Goal: Check status: Check status

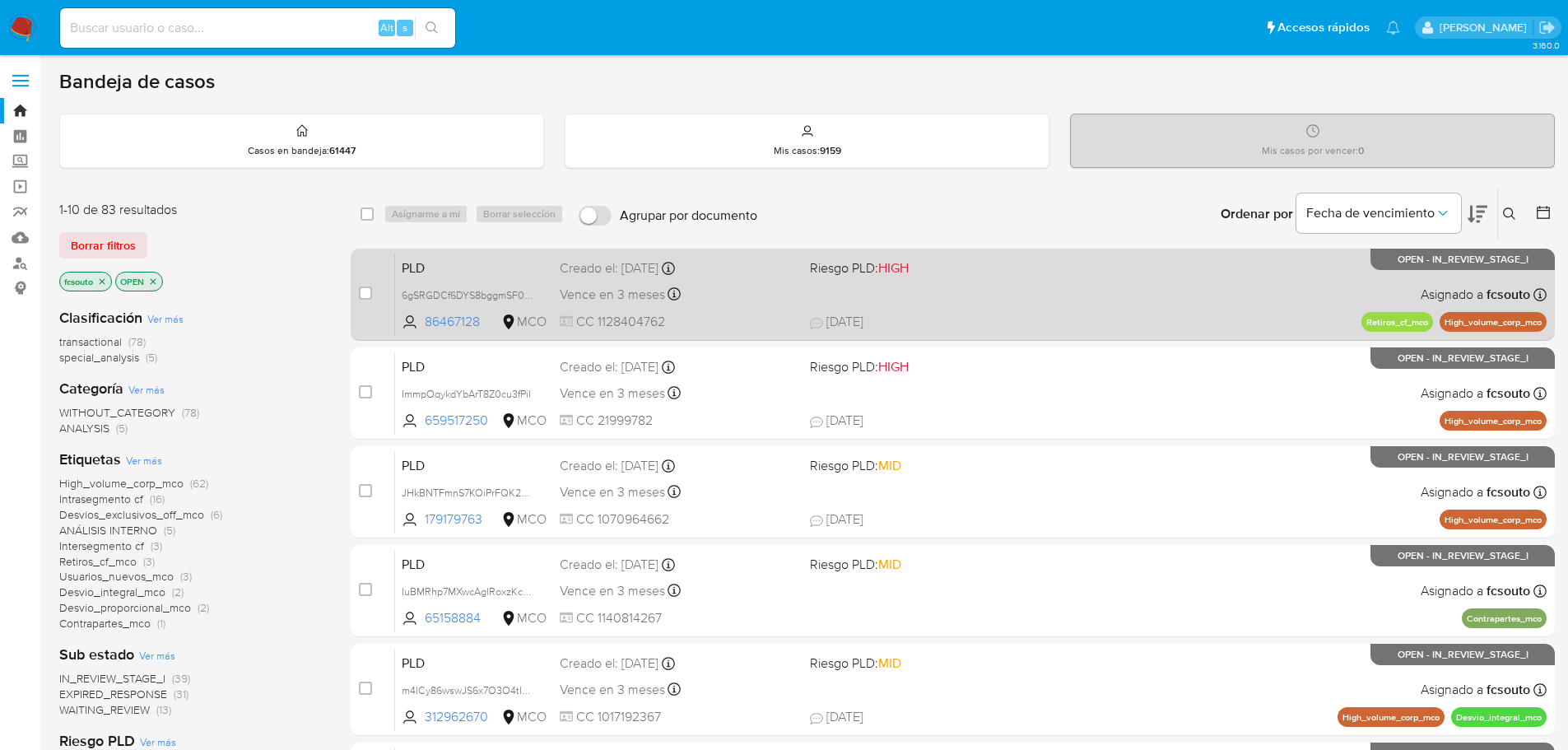
click at [923, 298] on div "PLD 6gSRGDCf6DYS8bggmSF0gvQ4 86467128 MCO Riesgo PLD: HIGH Creado el: 12/09/202…" at bounding box center [970, 294] width 1151 height 84
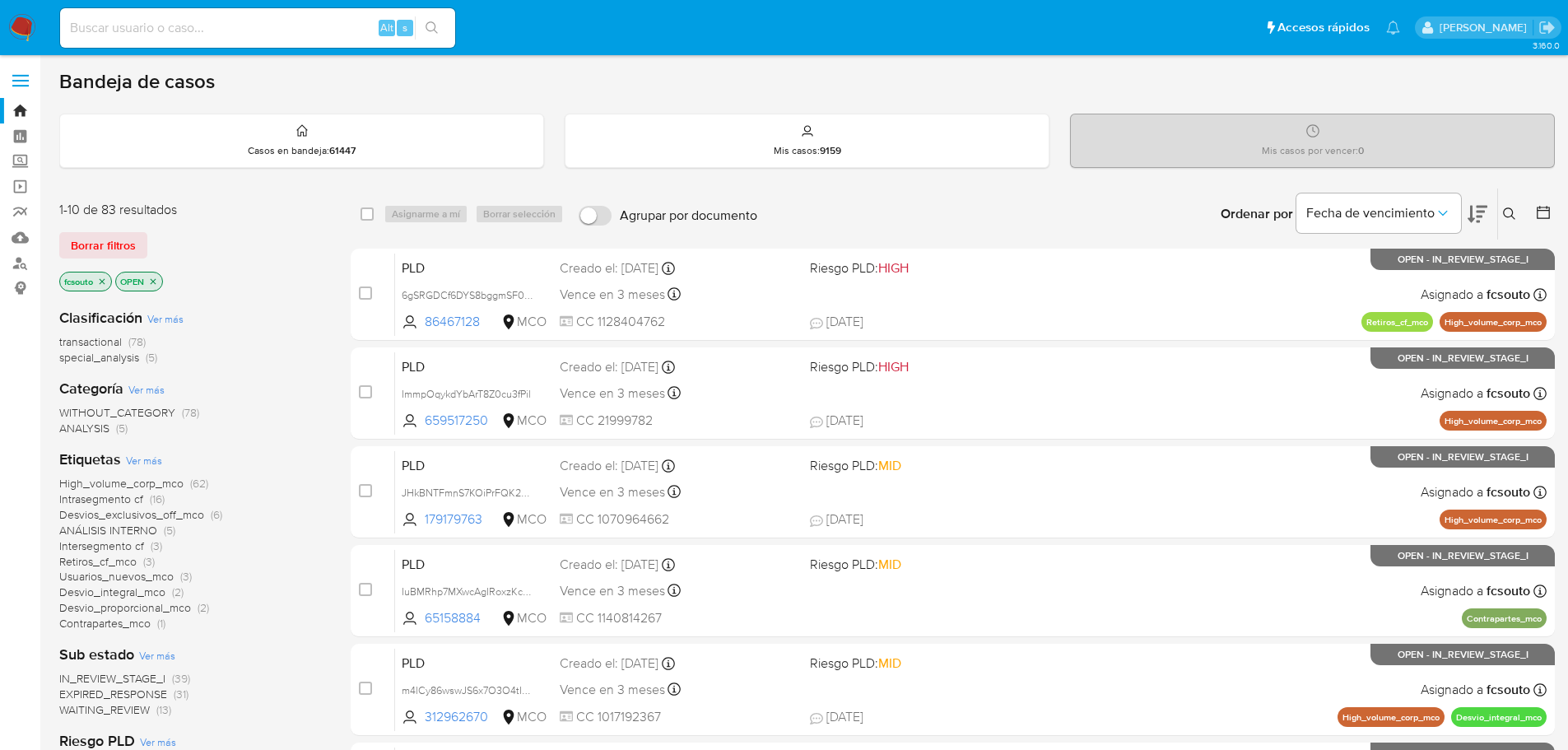
click at [146, 679] on span "IN_REVIEW_STAGE_I" at bounding box center [112, 677] width 106 height 17
click at [1559, 207] on main "3.160.0" at bounding box center [784, 679] width 1568 height 1359
click at [1552, 211] on button at bounding box center [1545, 214] width 20 height 20
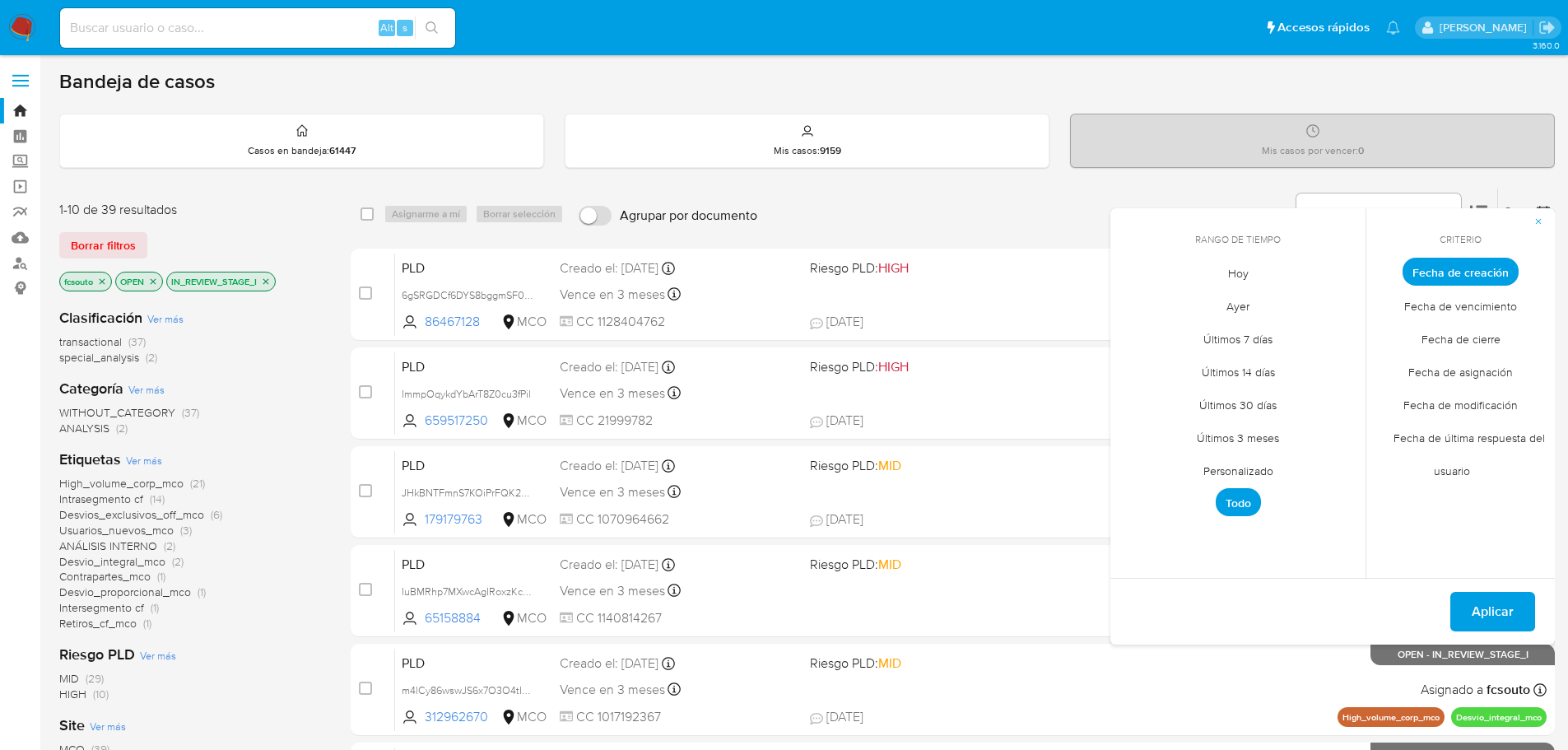
click at [1246, 471] on span "Personalizado" at bounding box center [1238, 470] width 104 height 34
click at [1133, 302] on icon "Mes anterior" at bounding box center [1135, 302] width 7 height 12
click at [1336, 299] on icon "Mes siguiente" at bounding box center [1340, 302] width 20 height 20
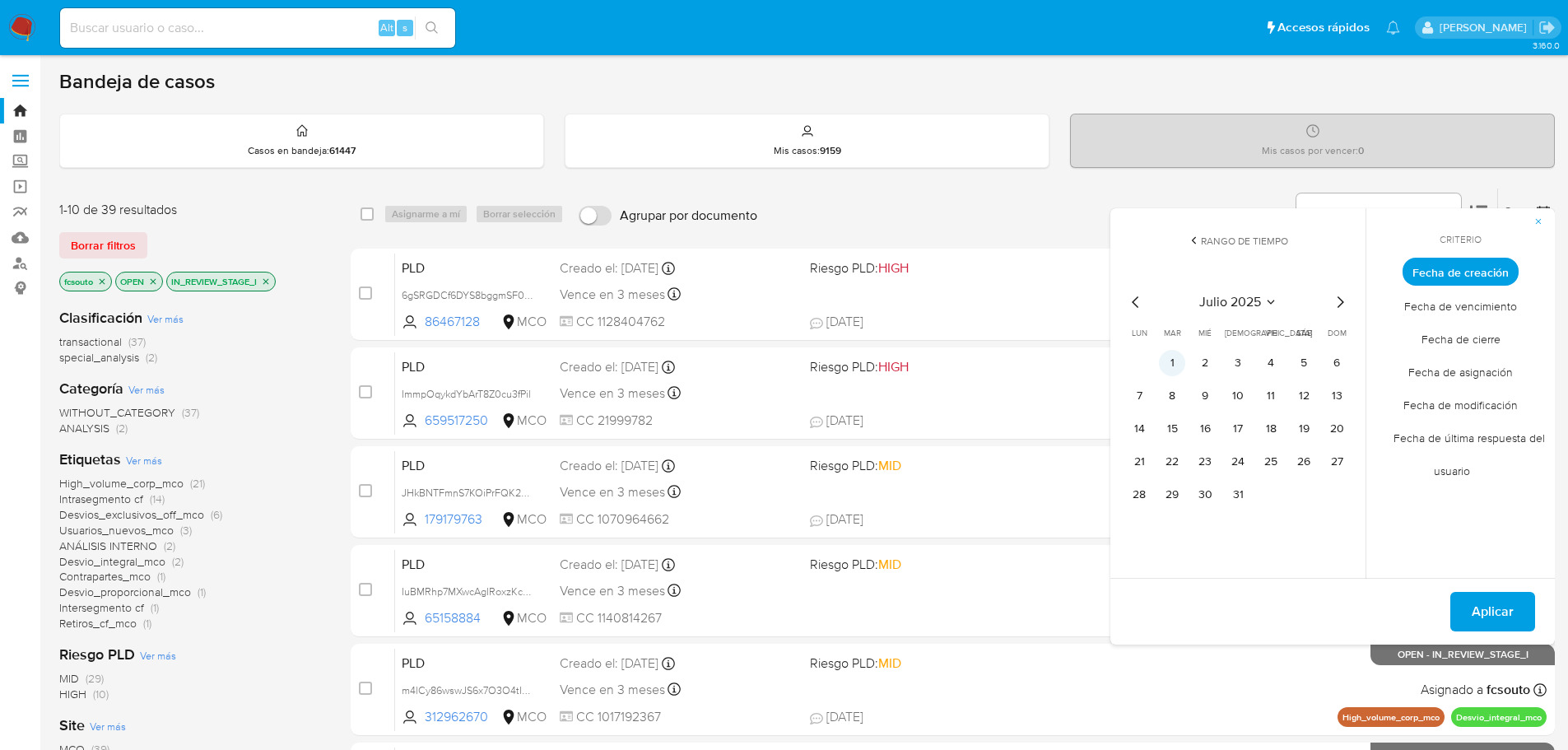
click at [1171, 358] on button "1" at bounding box center [1172, 363] width 26 height 26
click at [1349, 398] on button "13" at bounding box center [1336, 396] width 26 height 26
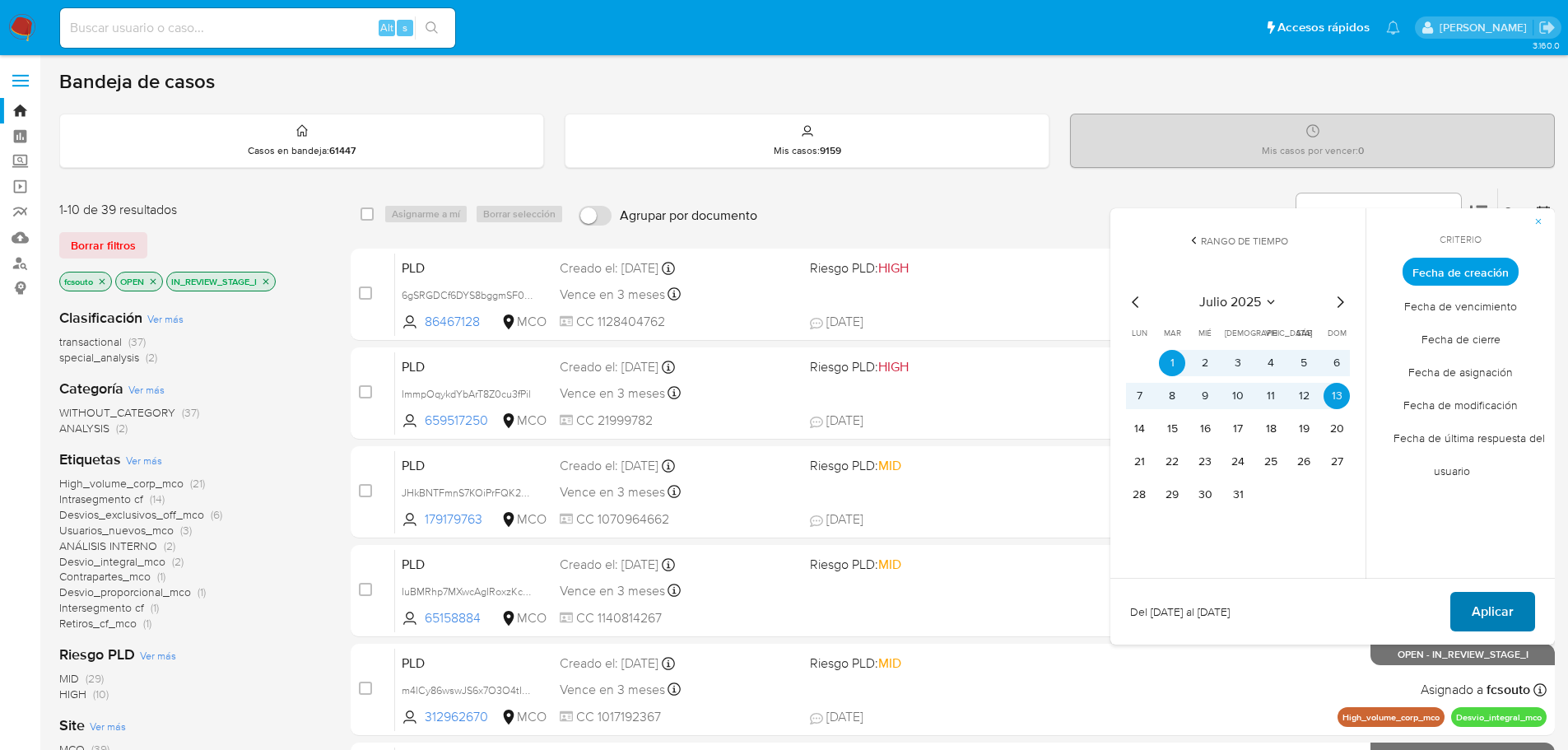
click at [1509, 618] on span "Aplicar" at bounding box center [1492, 612] width 42 height 36
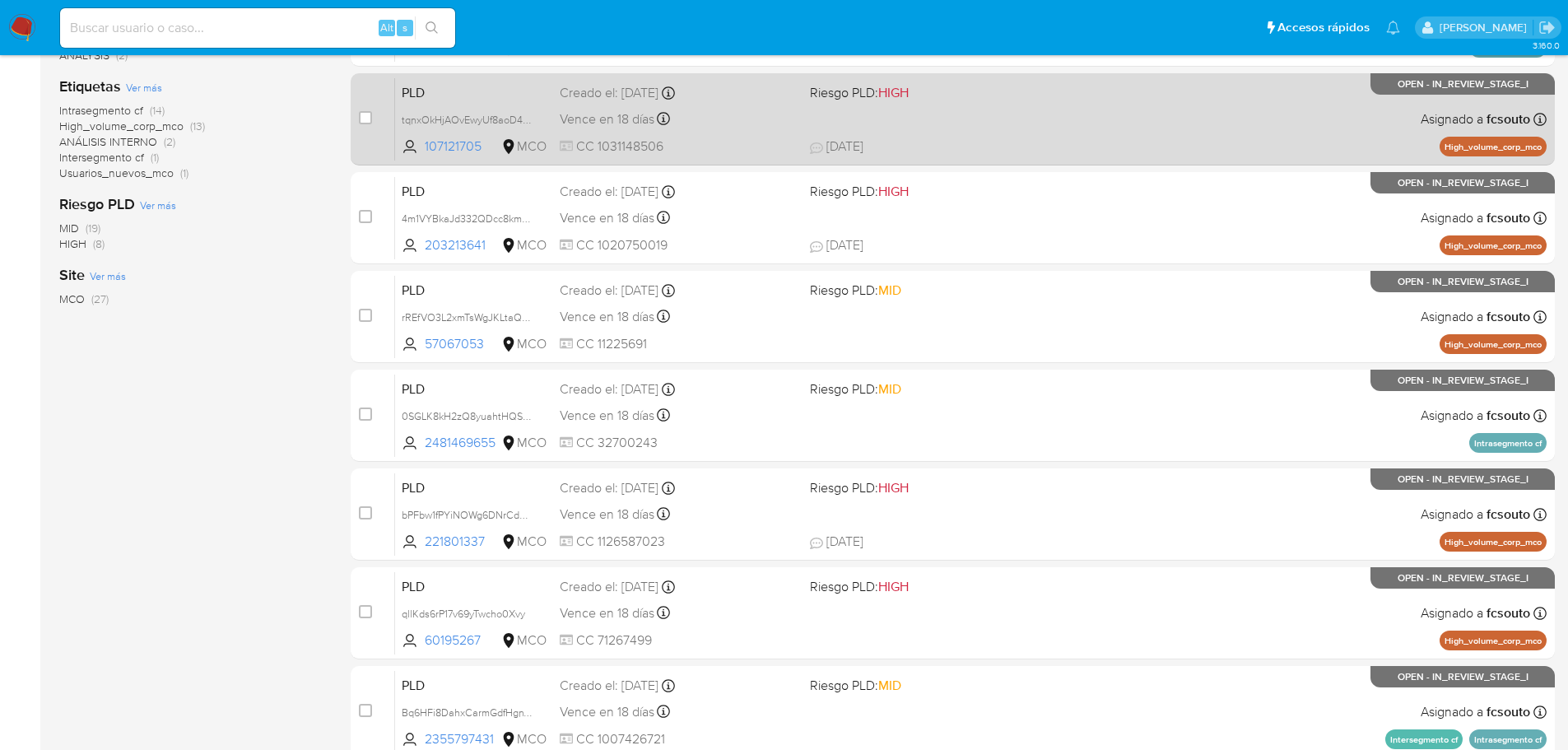
scroll to position [493, 0]
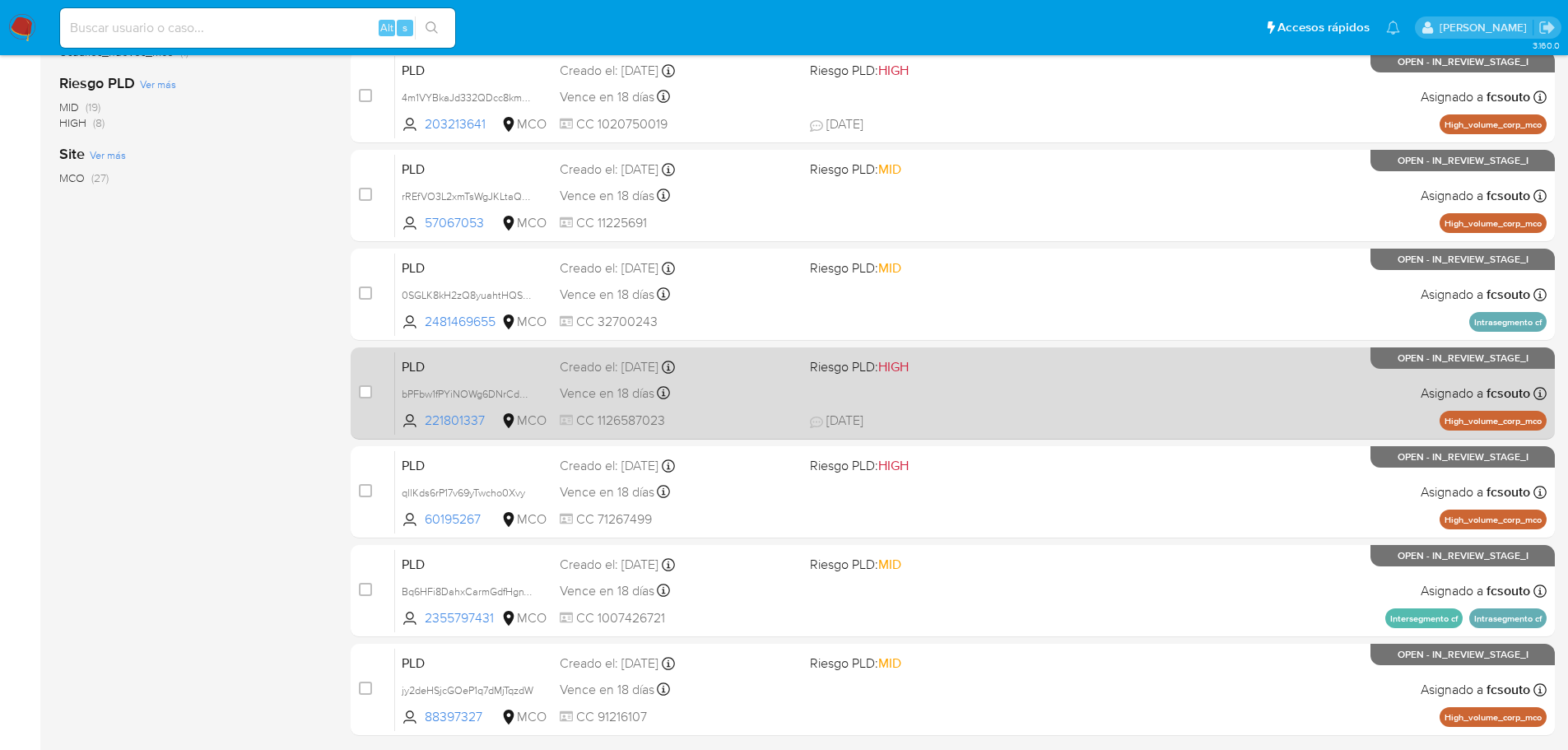
click at [1047, 414] on span "18/09/2025 18/09/2025 23:39" at bounding box center [1053, 421] width 487 height 18
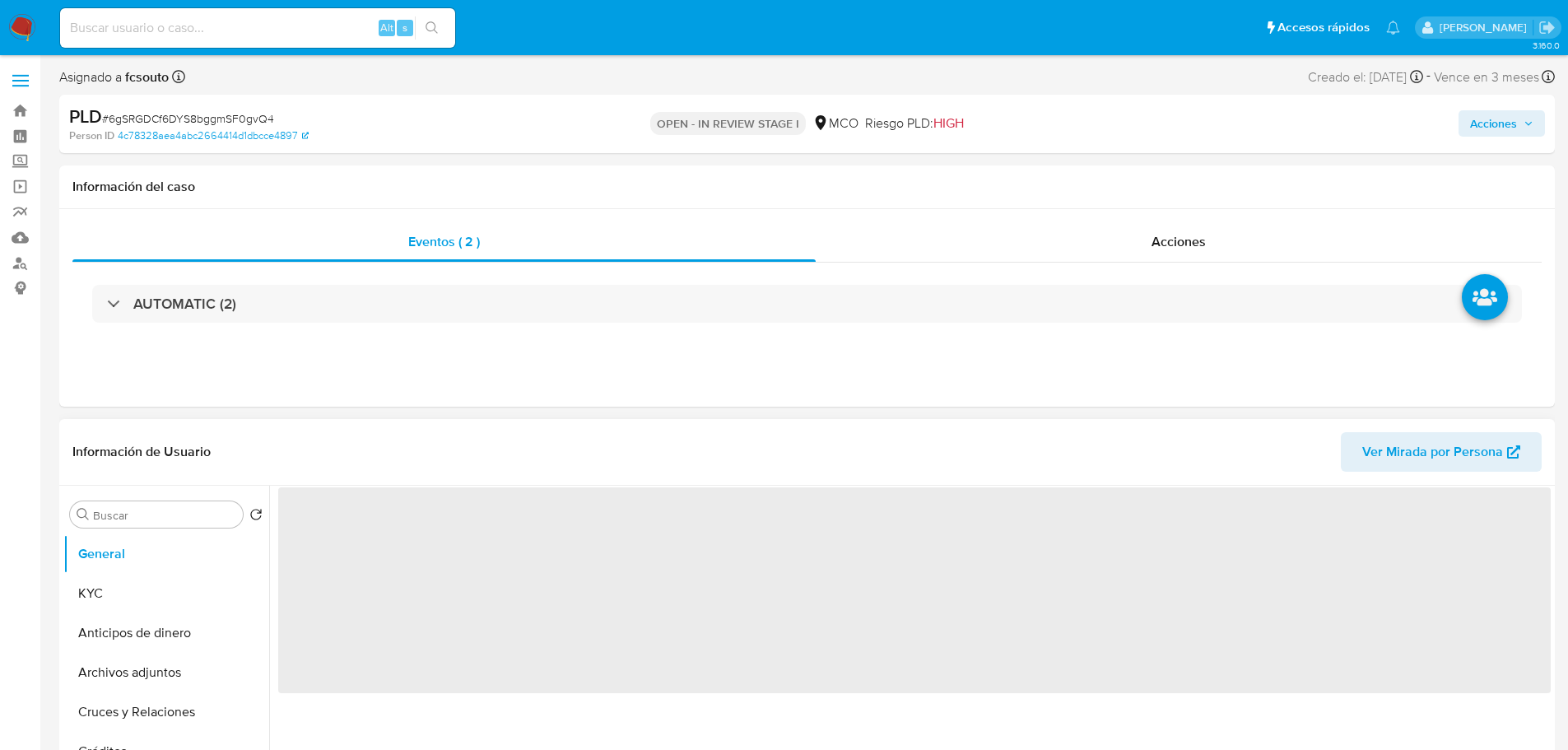
select select "10"
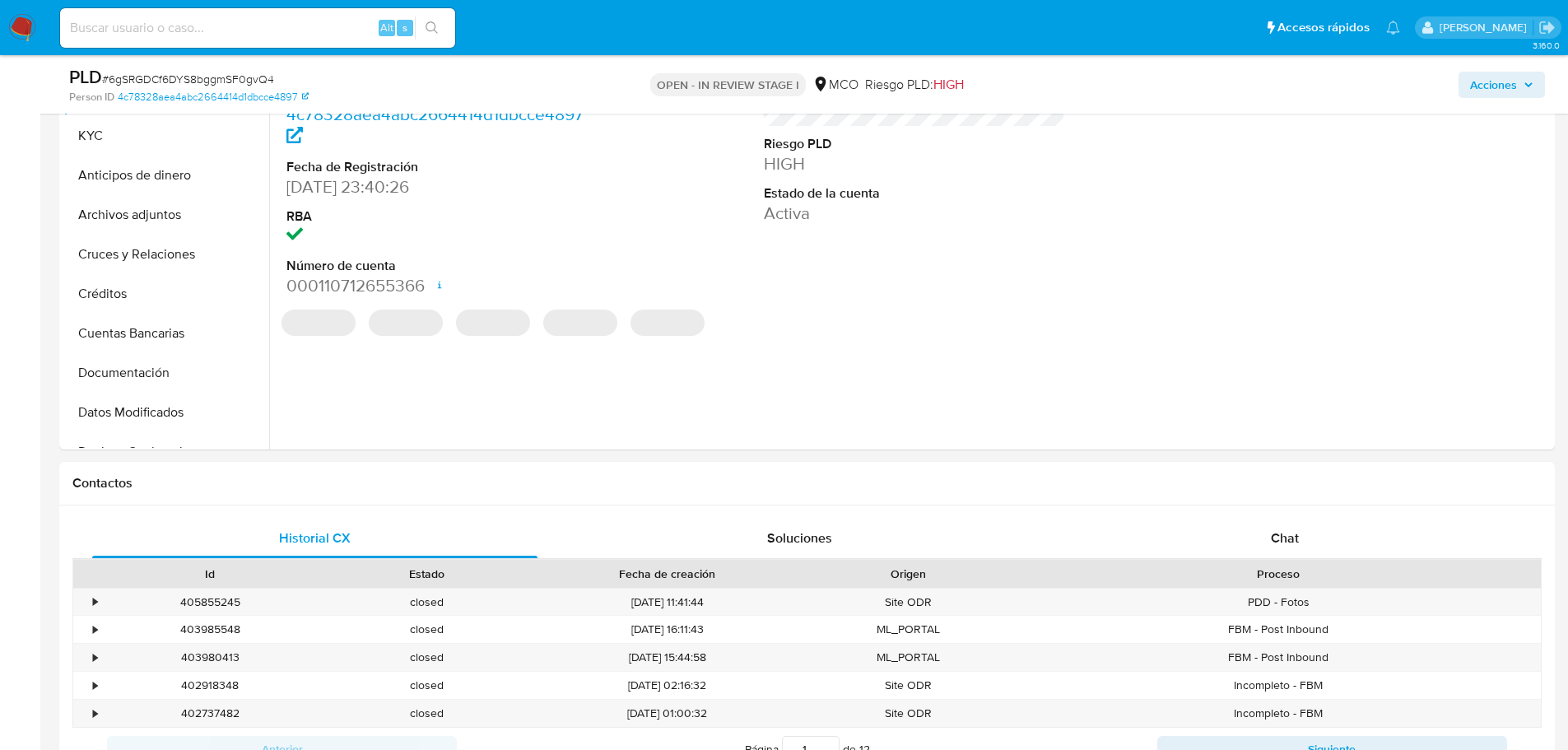
scroll to position [493, 0]
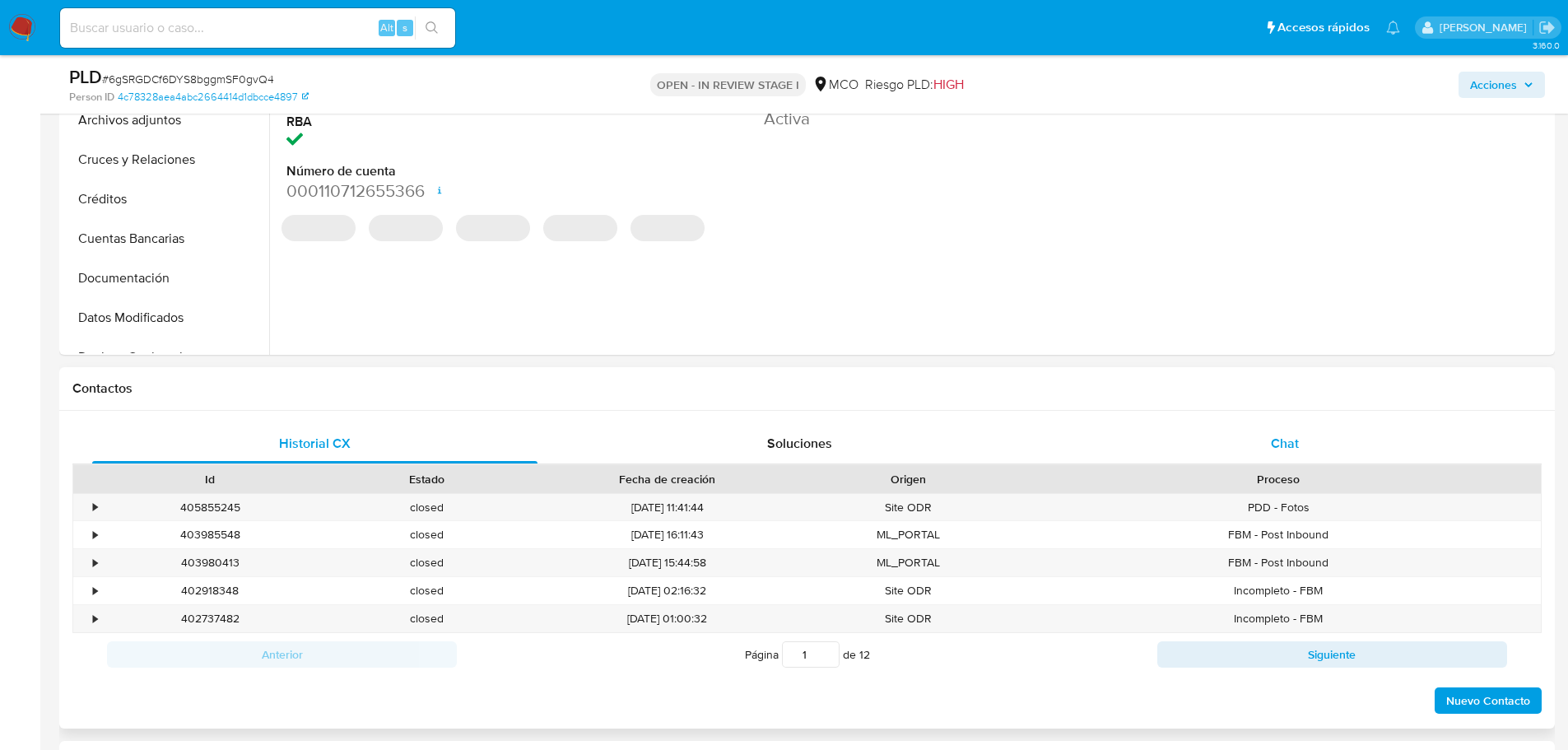
click at [1336, 438] on div "Chat" at bounding box center [1284, 444] width 446 height 40
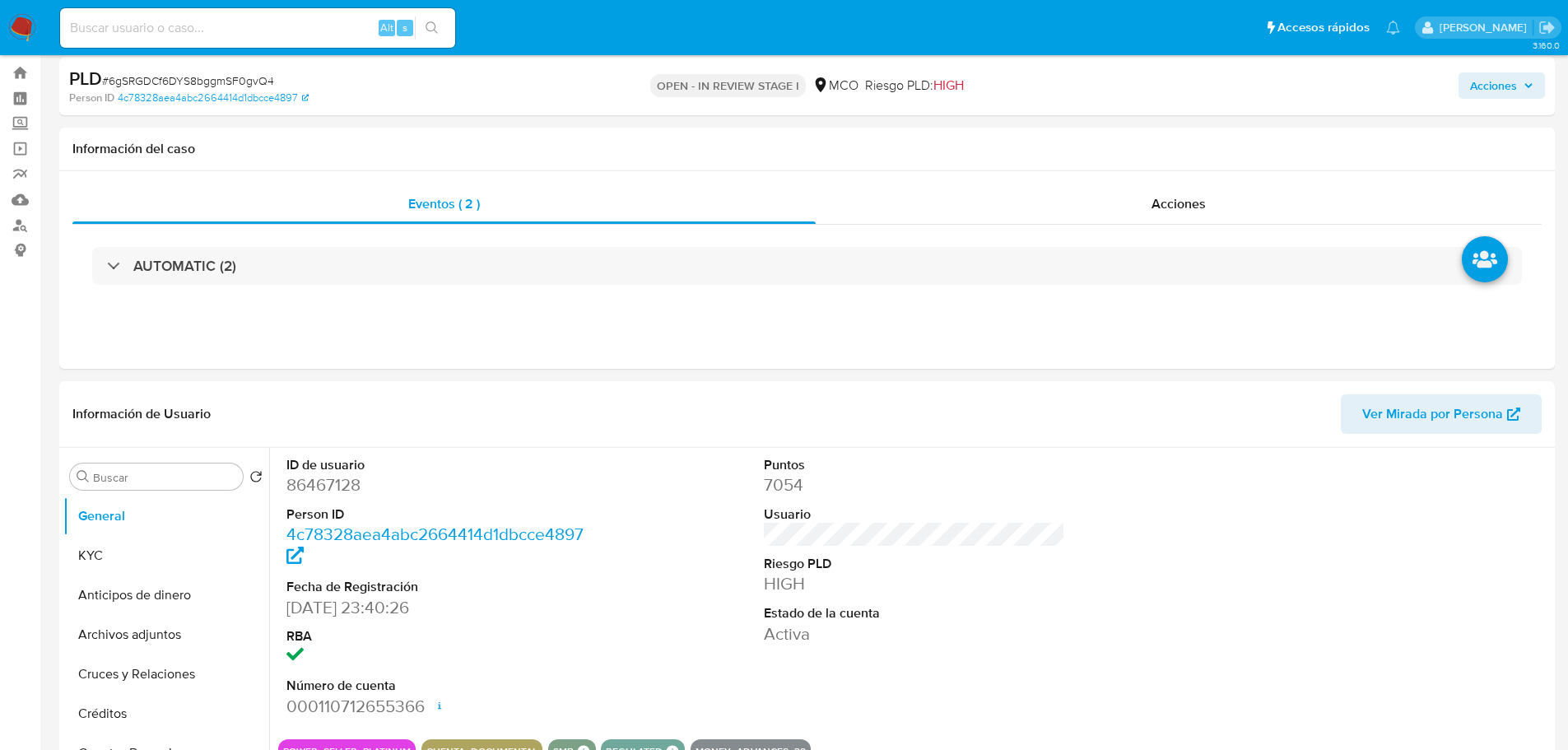
scroll to position [0, 0]
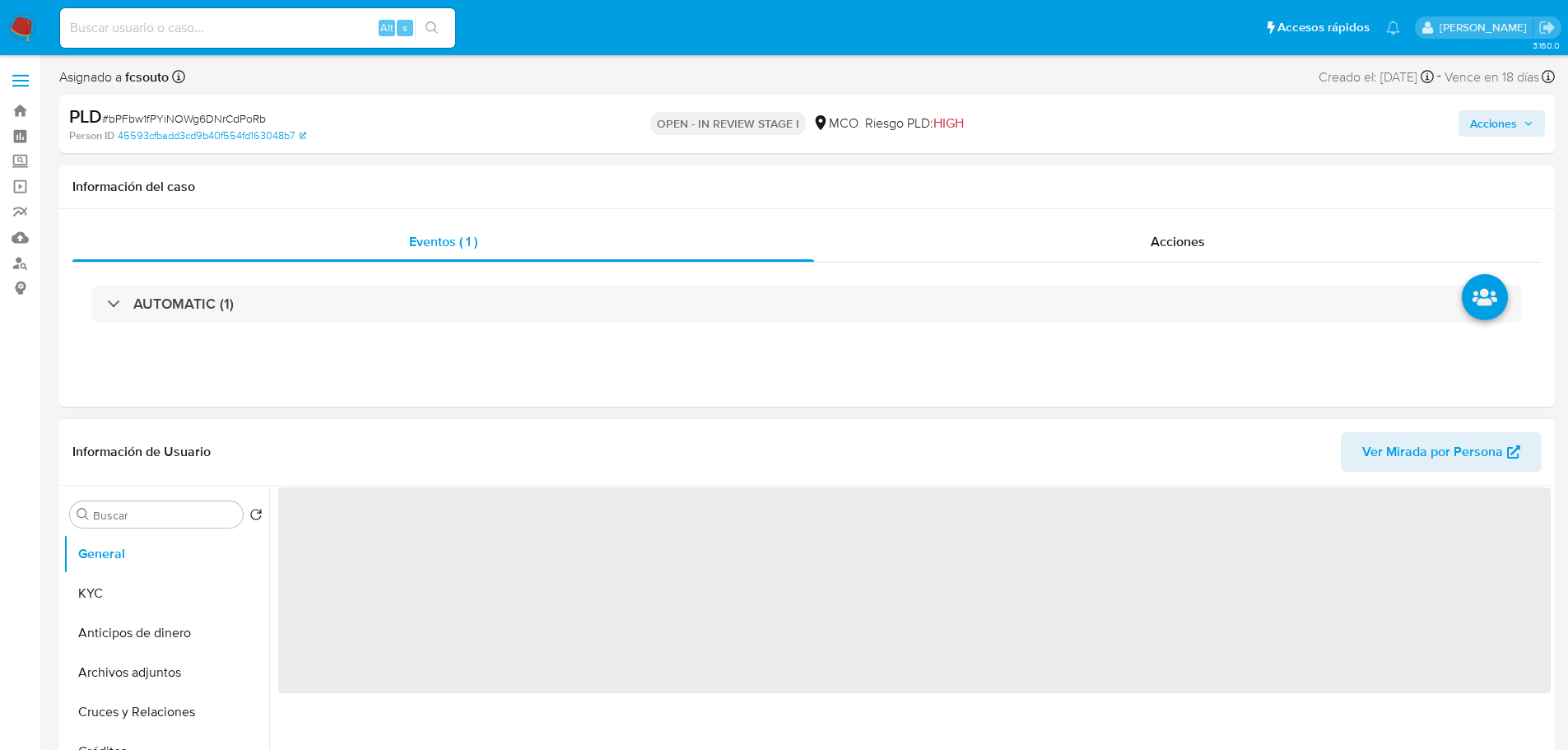
select select "10"
